Goal: Task Accomplishment & Management: Use online tool/utility

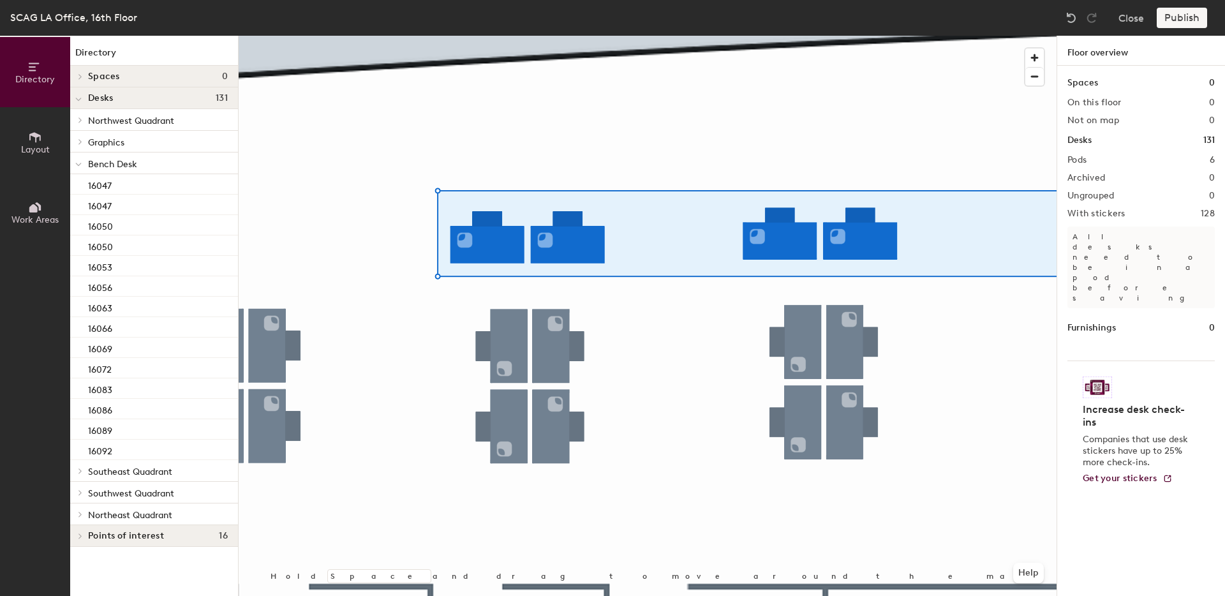
click at [584, 36] on div at bounding box center [648, 36] width 818 height 0
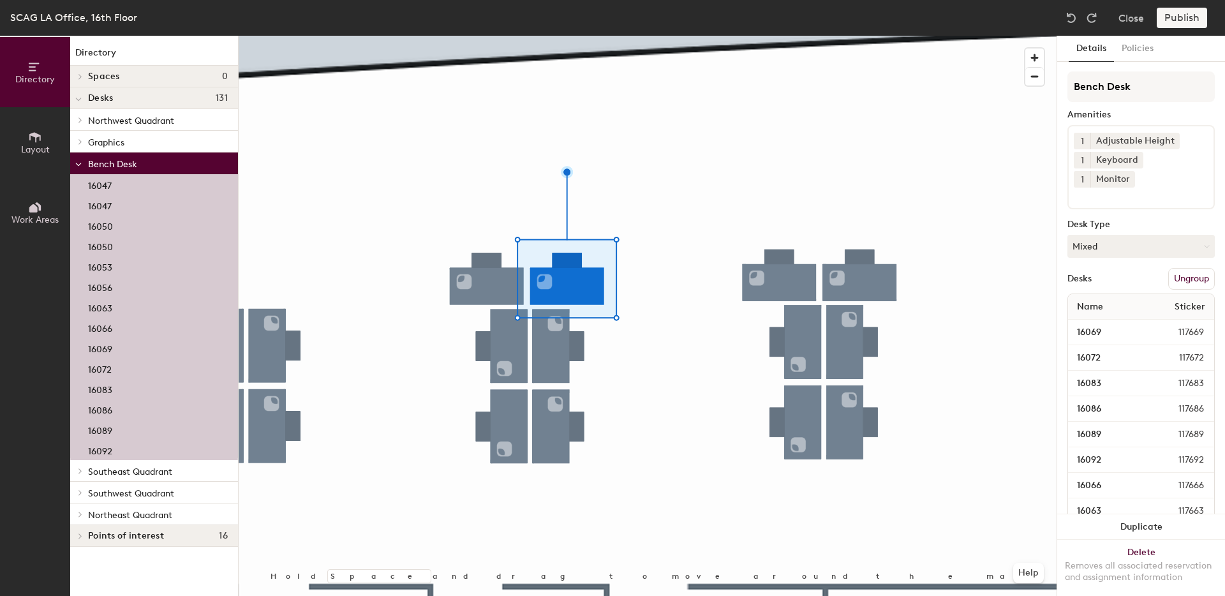
click at [692, 36] on div at bounding box center [648, 36] width 818 height 0
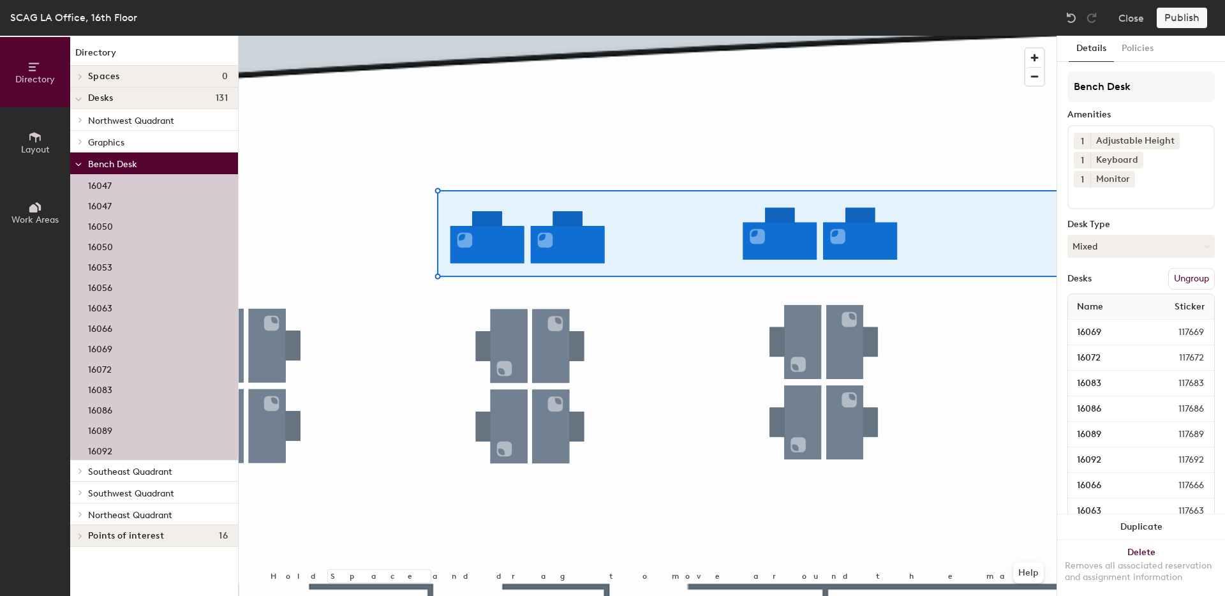
click at [81, 101] on icon at bounding box center [78, 99] width 6 height 5
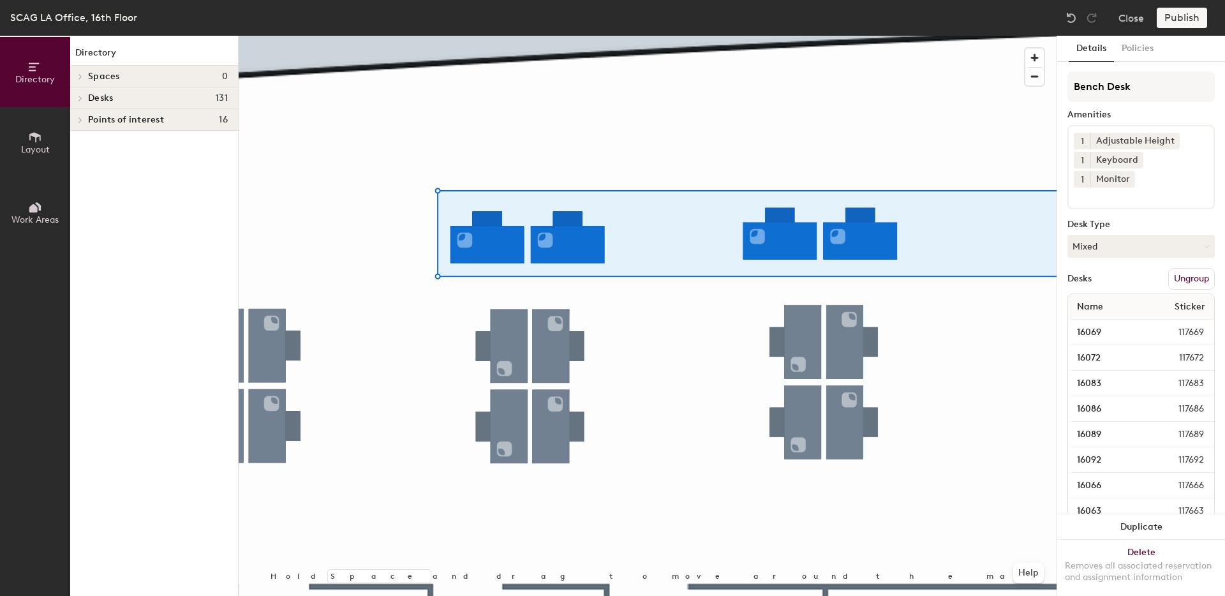
click at [81, 101] on icon at bounding box center [80, 98] width 5 height 6
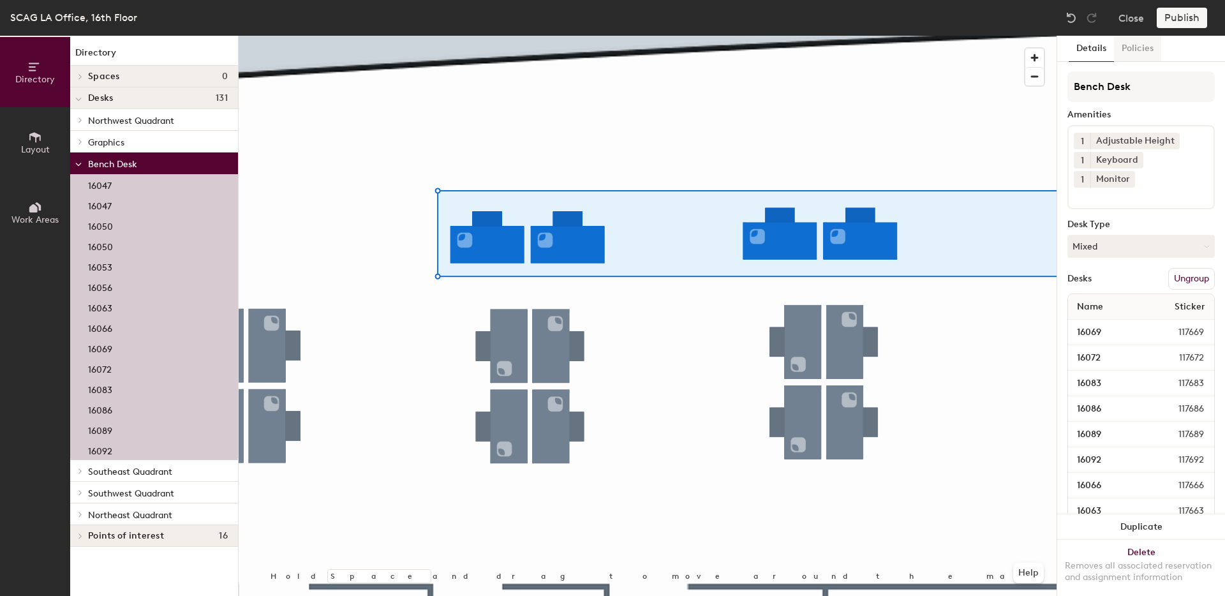
click at [1138, 55] on button "Policies" at bounding box center [1137, 49] width 47 height 26
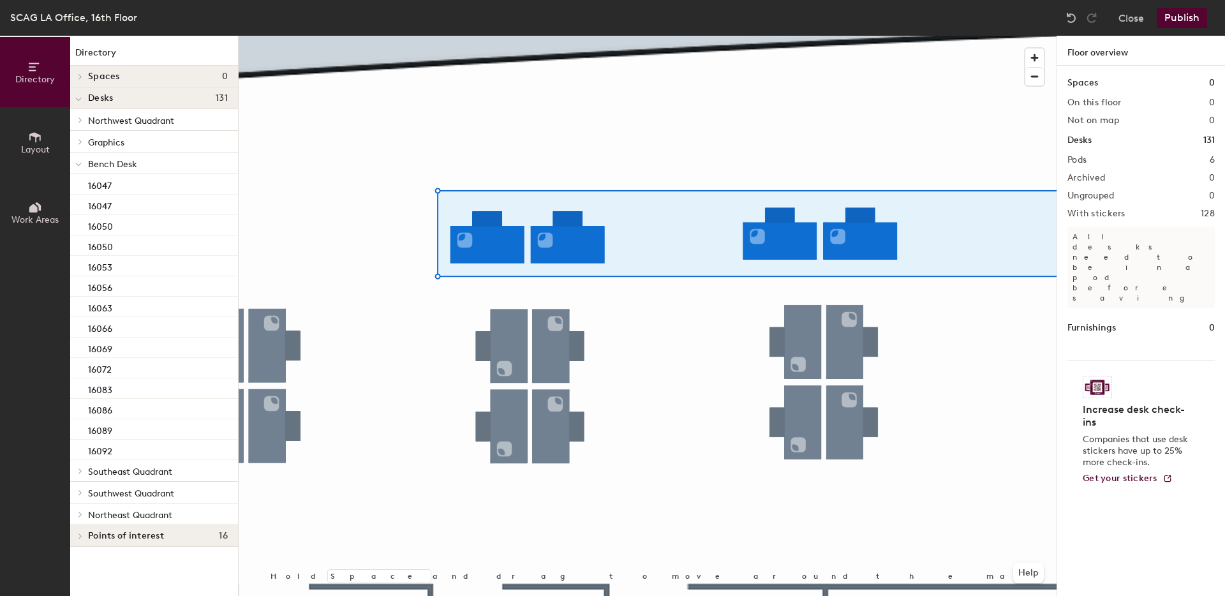
click at [606, 36] on div at bounding box center [648, 36] width 818 height 0
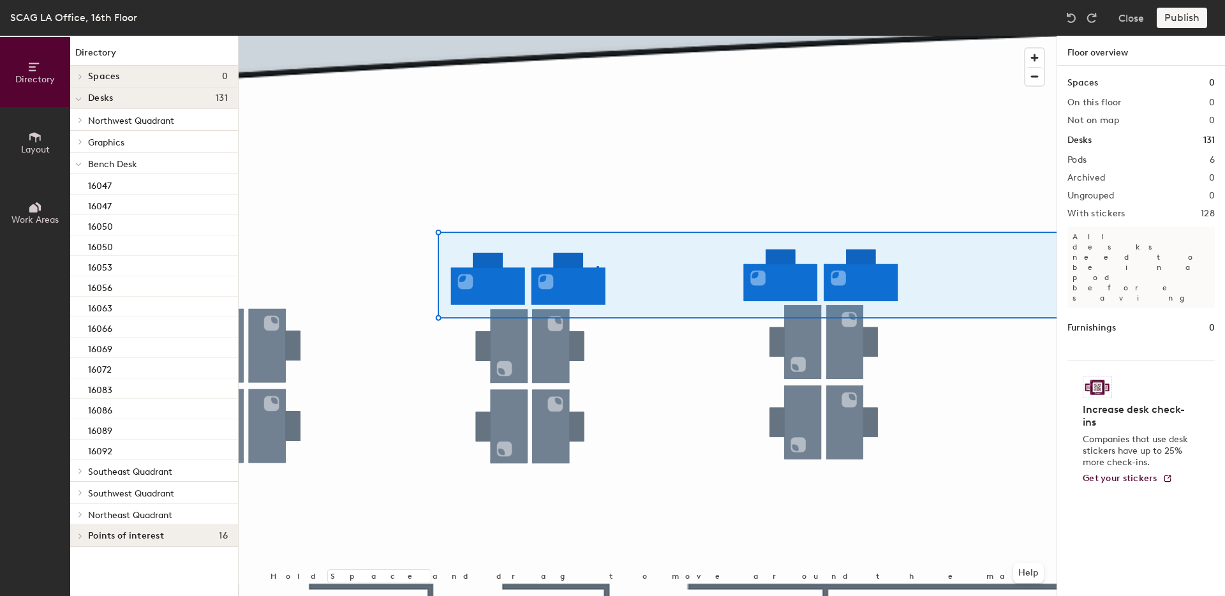
click at [597, 36] on div at bounding box center [648, 36] width 818 height 0
